Goal: Transaction & Acquisition: Purchase product/service

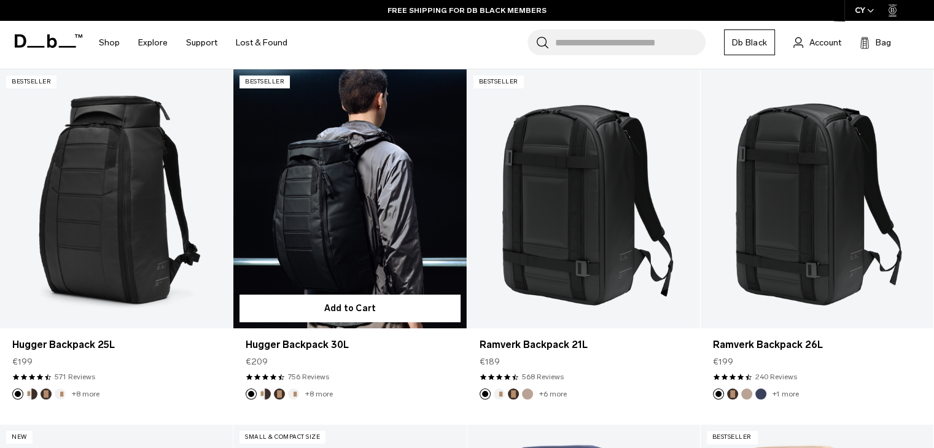
scroll to position [246, 0]
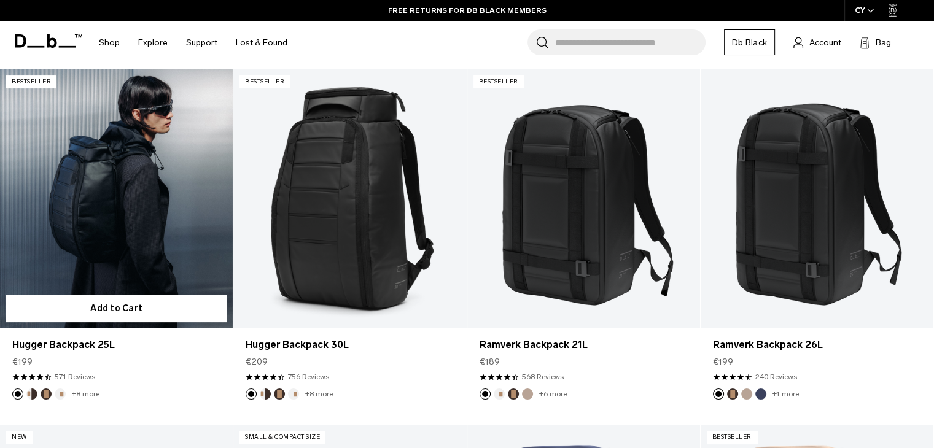
click at [29, 396] on button "Cappuccino" at bounding box center [31, 394] width 11 height 11
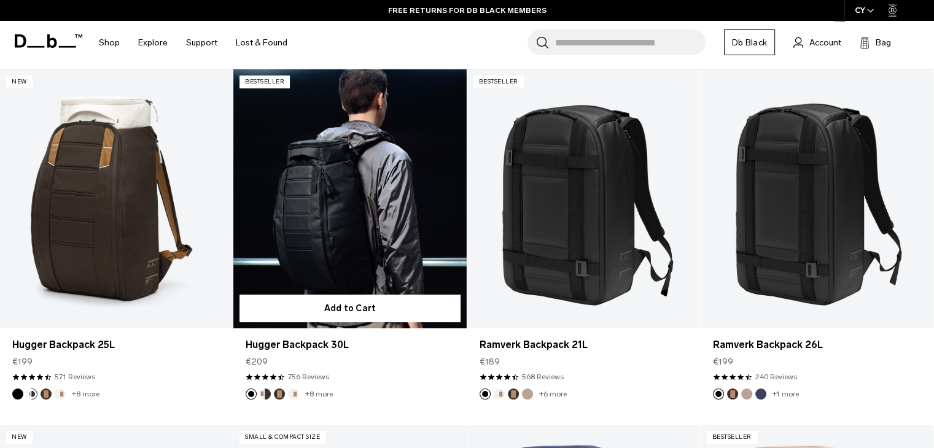
click at [266, 396] on button "Cappuccino" at bounding box center [265, 394] width 11 height 11
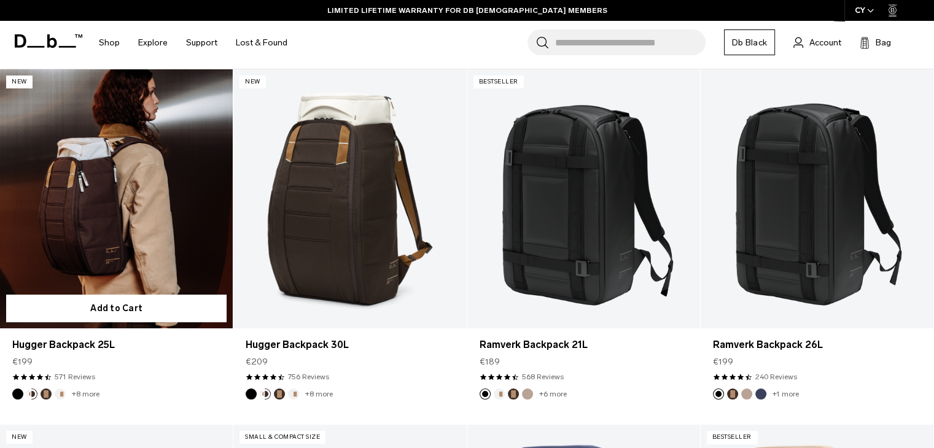
click at [44, 394] on button "Espresso" at bounding box center [46, 394] width 11 height 11
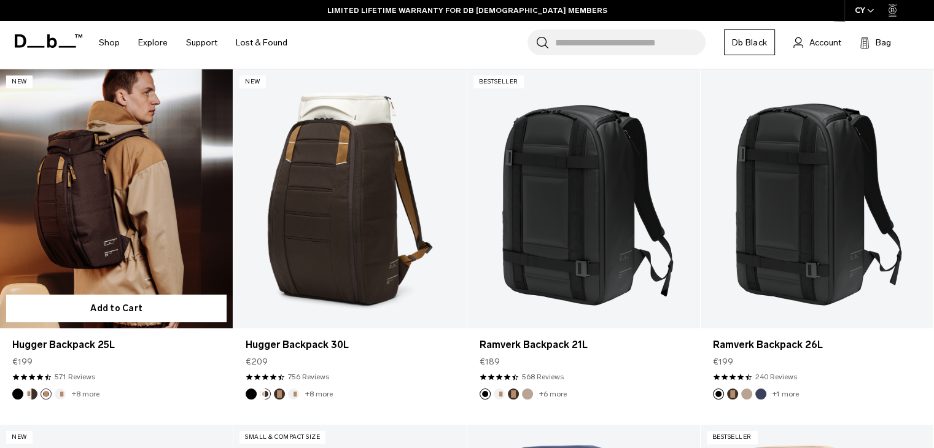
click at [26, 394] on img "Cappuccino" at bounding box center [32, 395] width 14 height 14
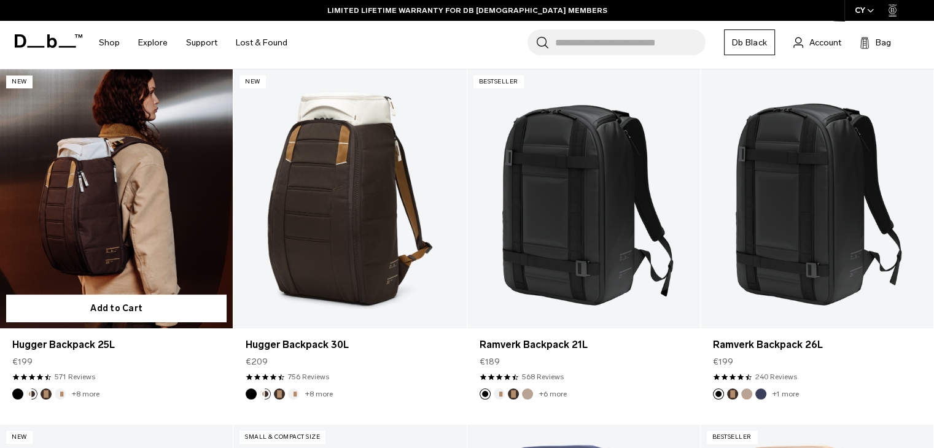
click at [115, 233] on link "Hugger Backpack 25L Cappuccino" at bounding box center [116, 198] width 233 height 259
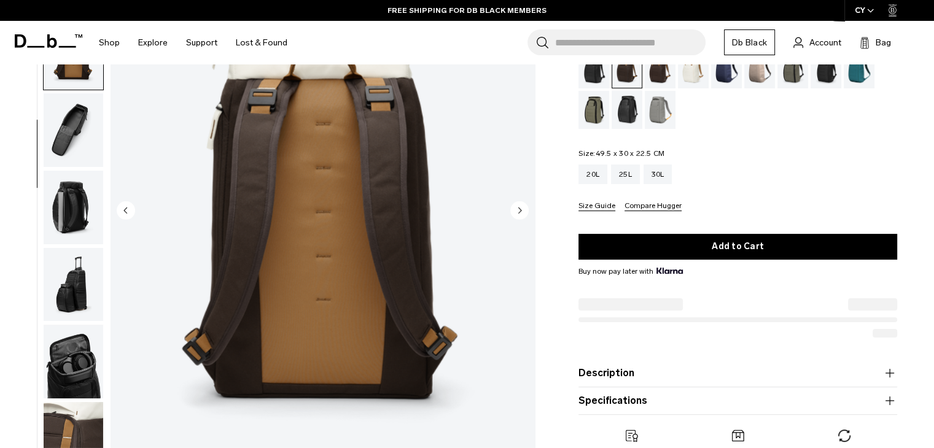
scroll to position [123, 0]
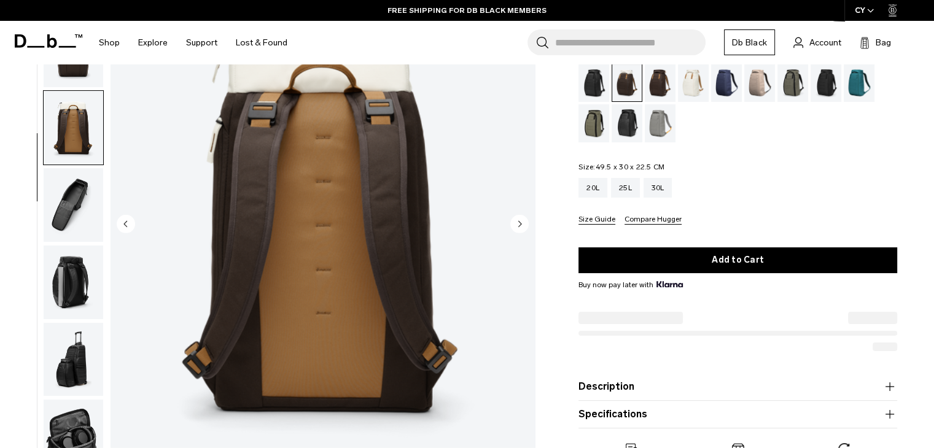
click at [84, 204] on img "button" at bounding box center [74, 205] width 60 height 74
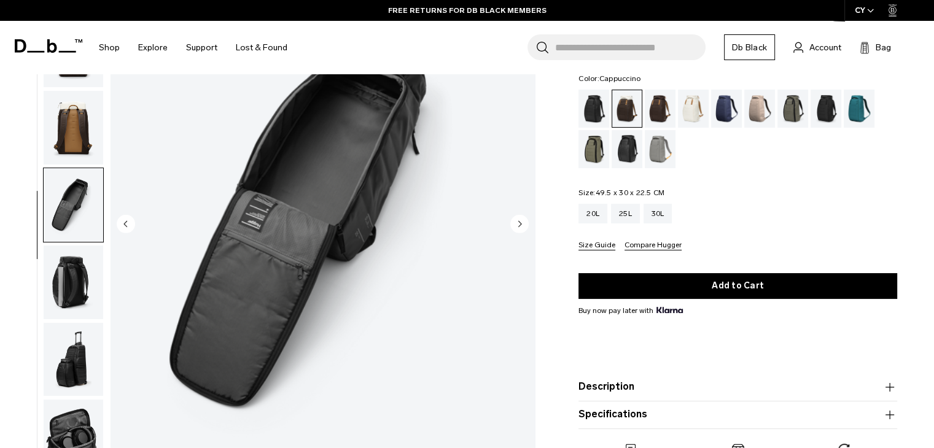
click at [517, 222] on circle "Next slide" at bounding box center [519, 223] width 18 height 18
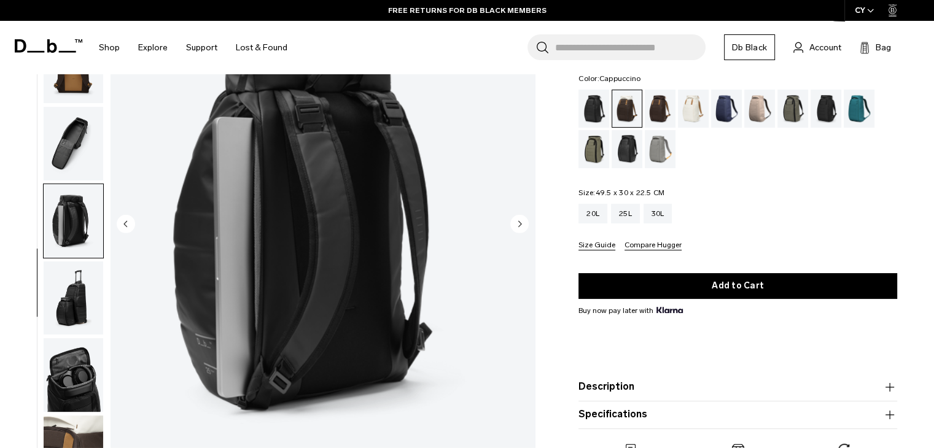
click at [518, 231] on circle "Next slide" at bounding box center [519, 223] width 18 height 18
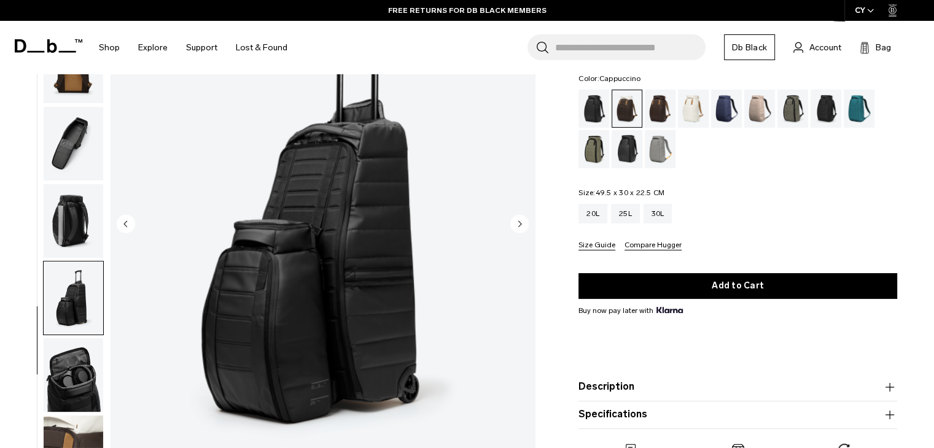
click at [518, 231] on circle "Next slide" at bounding box center [519, 223] width 18 height 18
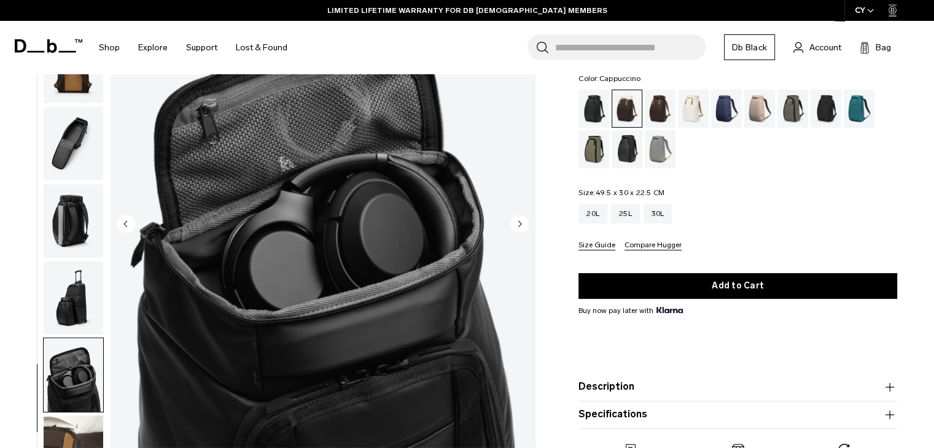
click at [518, 231] on circle "Next slide" at bounding box center [519, 223] width 18 height 18
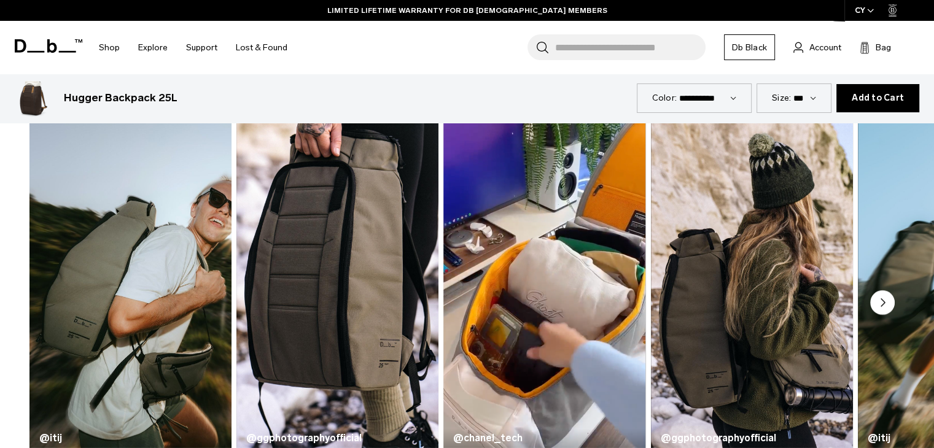
scroll to position [614, 0]
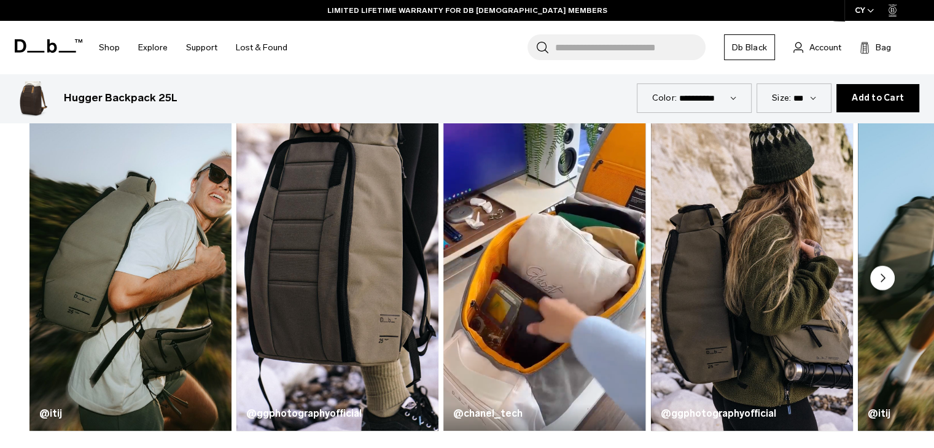
click at [881, 284] on circle "Next slide" at bounding box center [882, 278] width 25 height 25
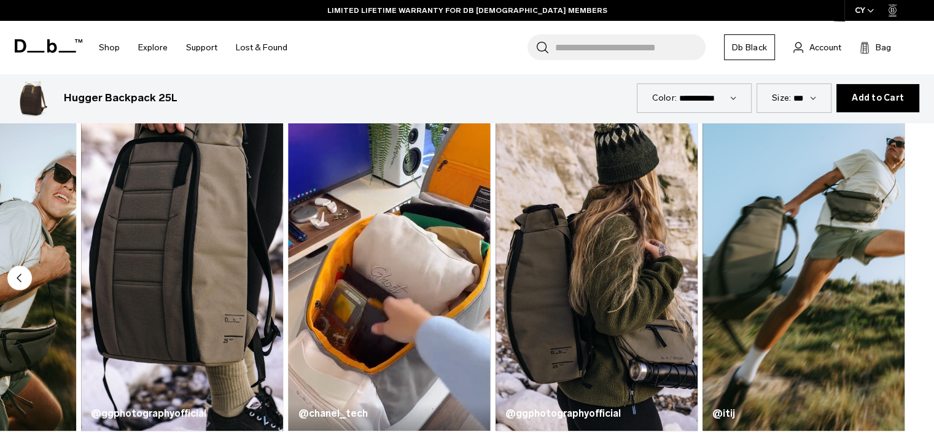
click at [881, 284] on img "5 / 5" at bounding box center [804, 264] width 202 height 333
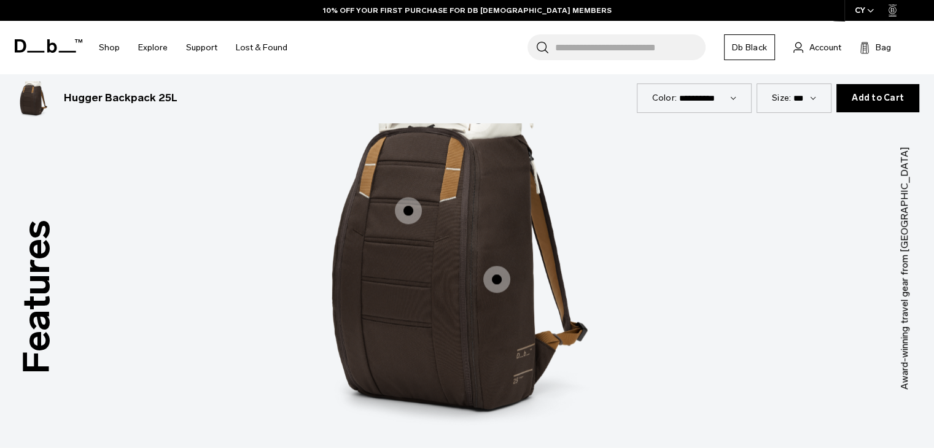
scroll to position [1597, 0]
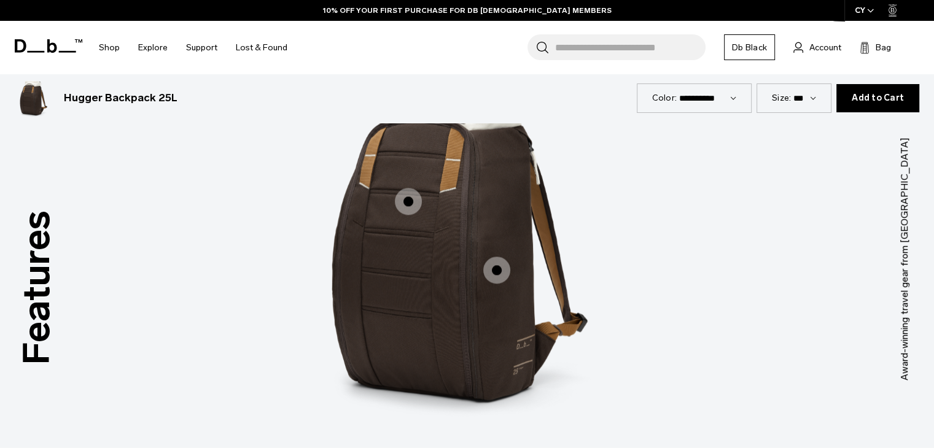
click at [407, 201] on span "1 / 3" at bounding box center [408, 201] width 27 height 27
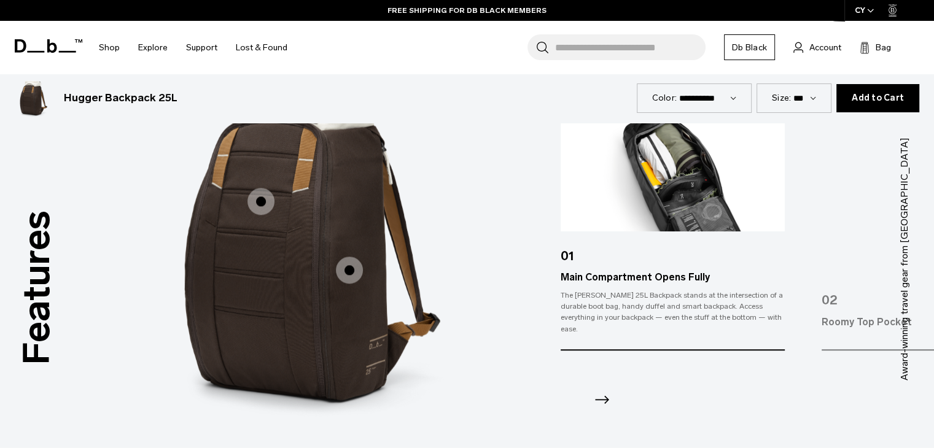
click at [359, 268] on span "1 / 3" at bounding box center [349, 270] width 27 height 27
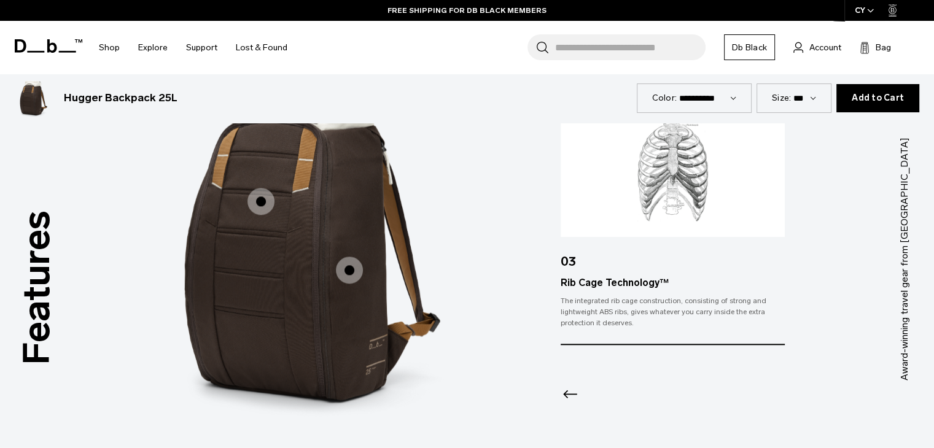
click at [251, 193] on span "1 / 3" at bounding box center [260, 201] width 27 height 27
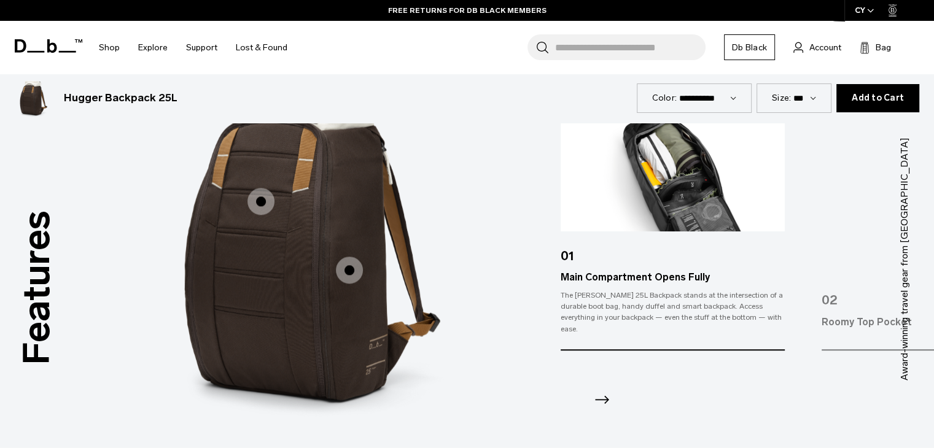
click at [601, 391] on icon "Next slide" at bounding box center [602, 400] width 20 height 20
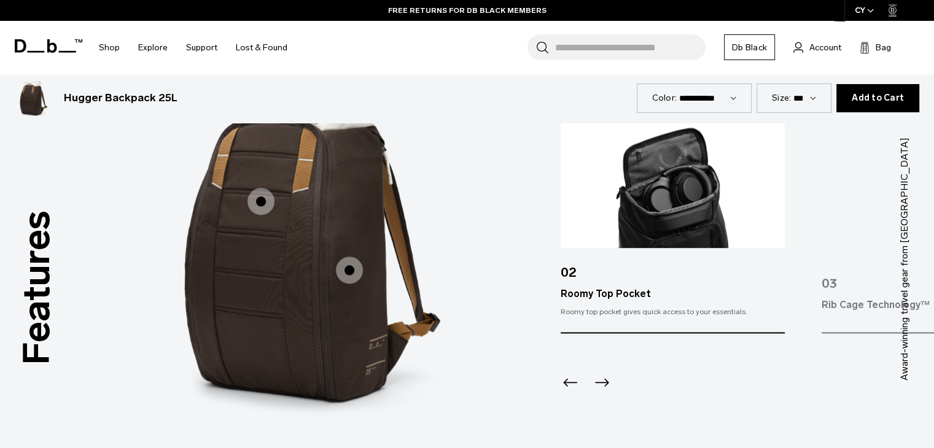
click at [602, 382] on icon "Next slide" at bounding box center [602, 383] width 14 height 8
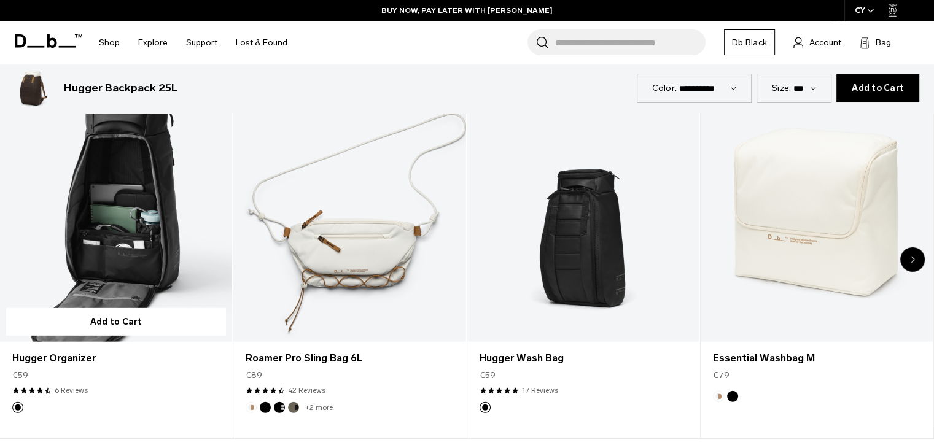
scroll to position [3562, 0]
